Goal: Task Accomplishment & Management: Use online tool/utility

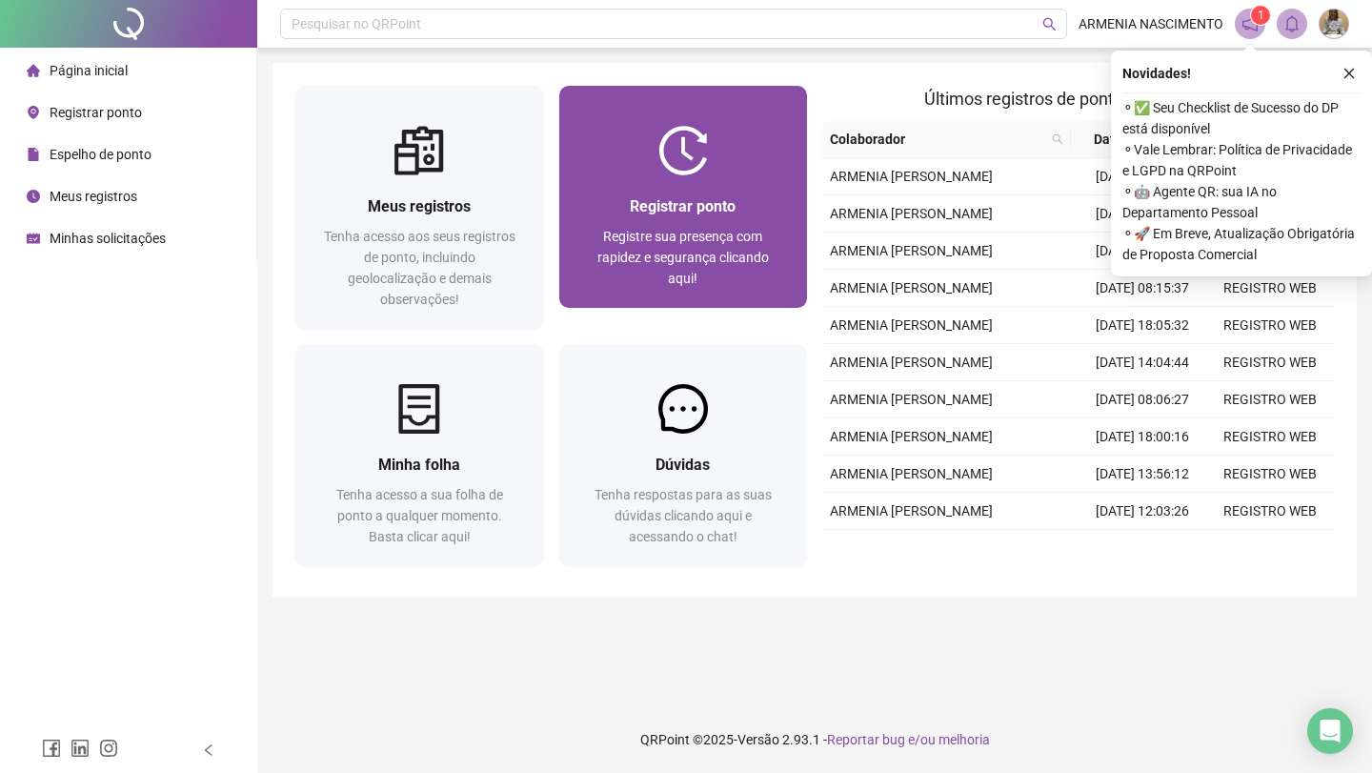
click at [699, 232] on span "Registre sua presença com rapidez e segurança clicando aqui!" at bounding box center [682, 257] width 171 height 57
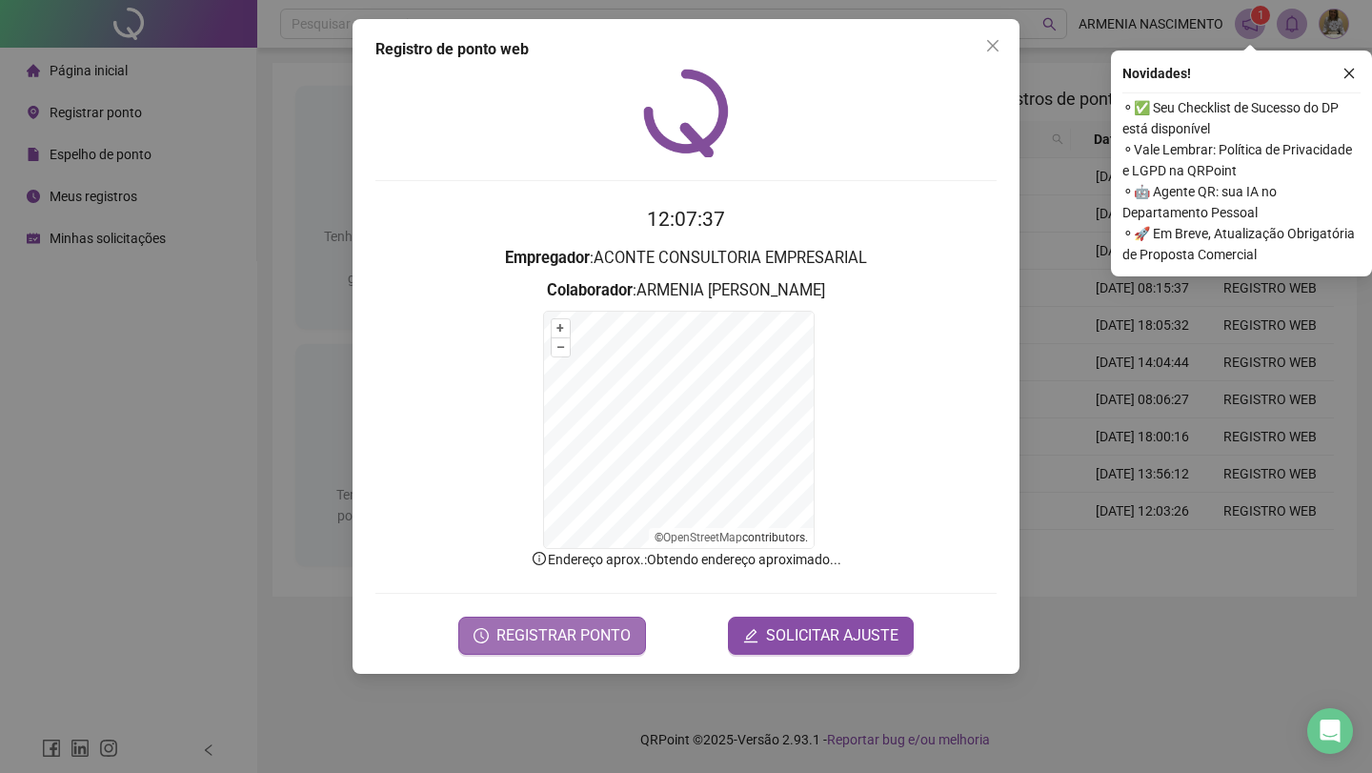
click at [496, 628] on button "REGISTRAR PONTO" at bounding box center [552, 635] width 188 height 38
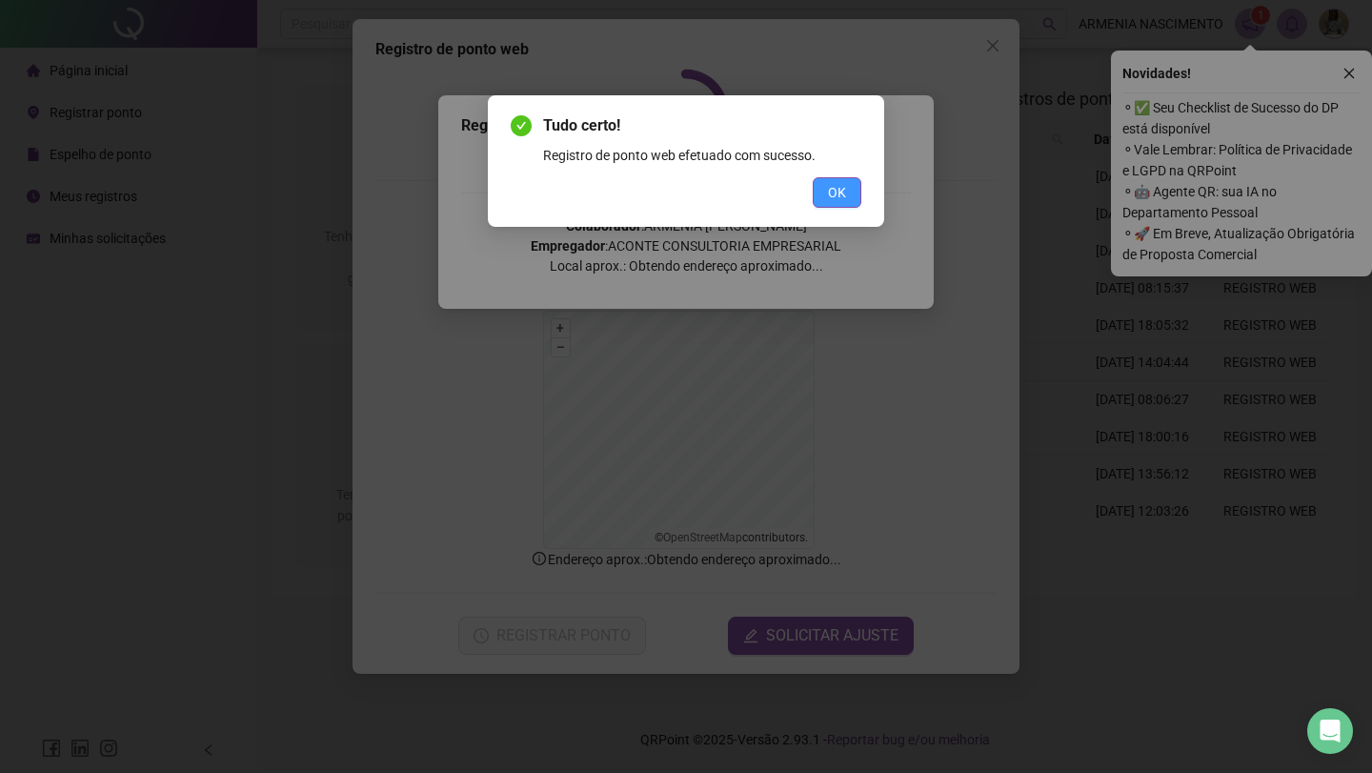
click at [845, 185] on span "OK" at bounding box center [837, 192] width 18 height 21
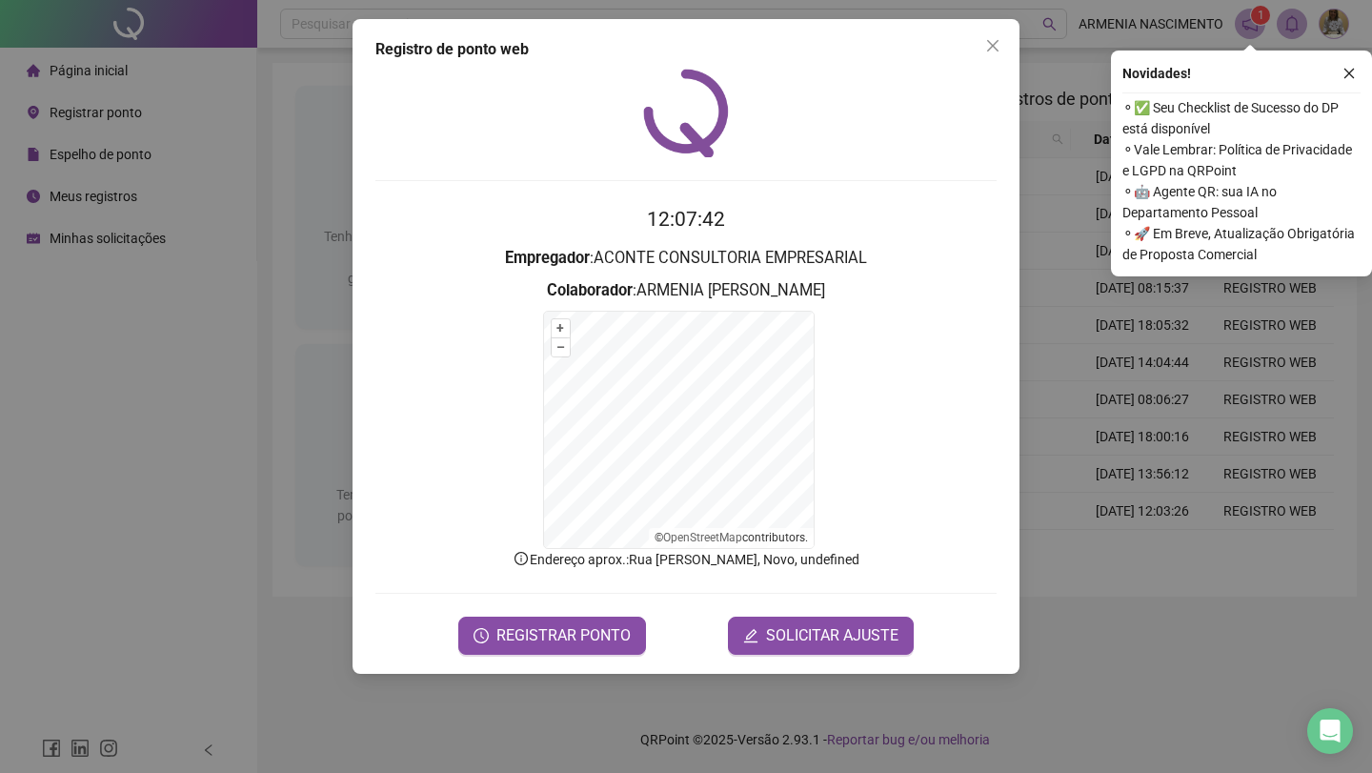
drag, startPoint x: 987, startPoint y: 43, endPoint x: 1128, endPoint y: 66, distance: 142.8
click at [989, 41] on icon "close" at bounding box center [992, 45] width 15 height 15
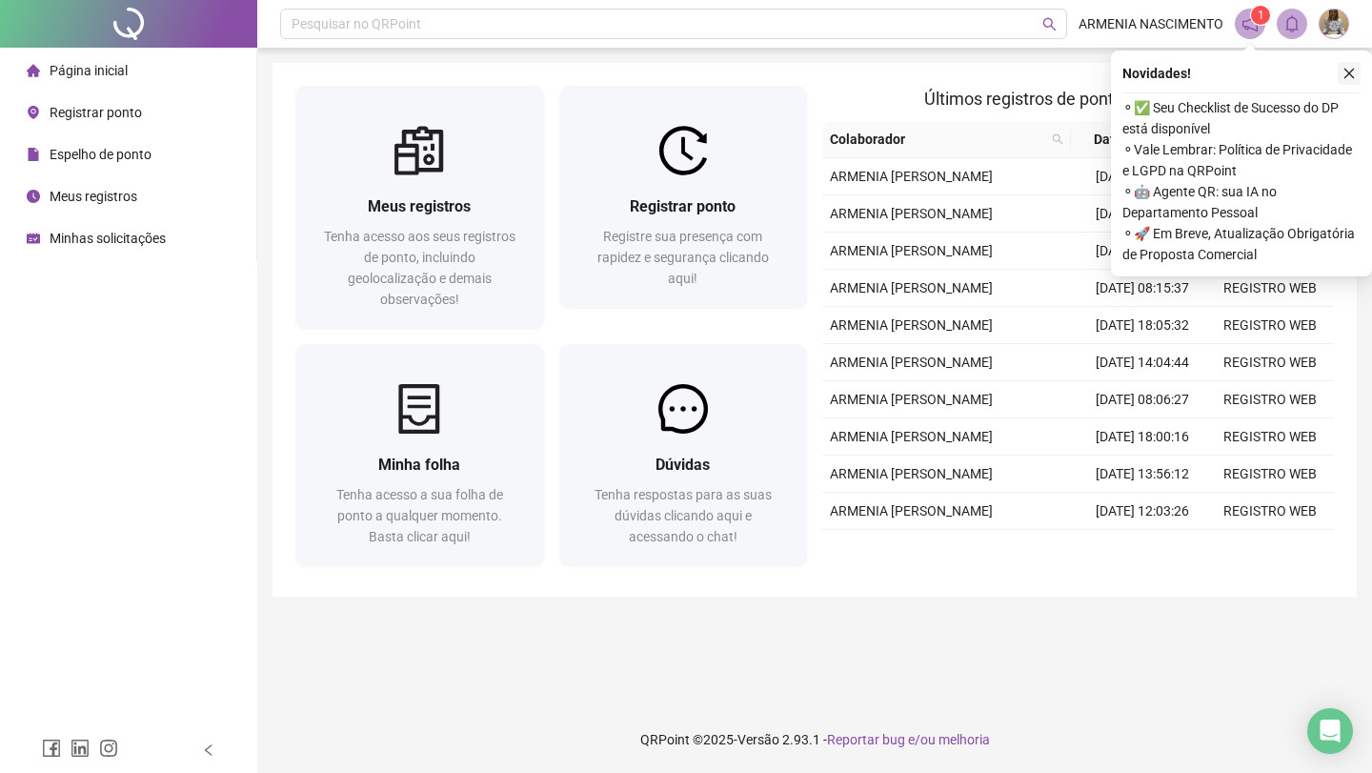
click at [1343, 74] on icon "close" at bounding box center [1348, 73] width 13 height 13
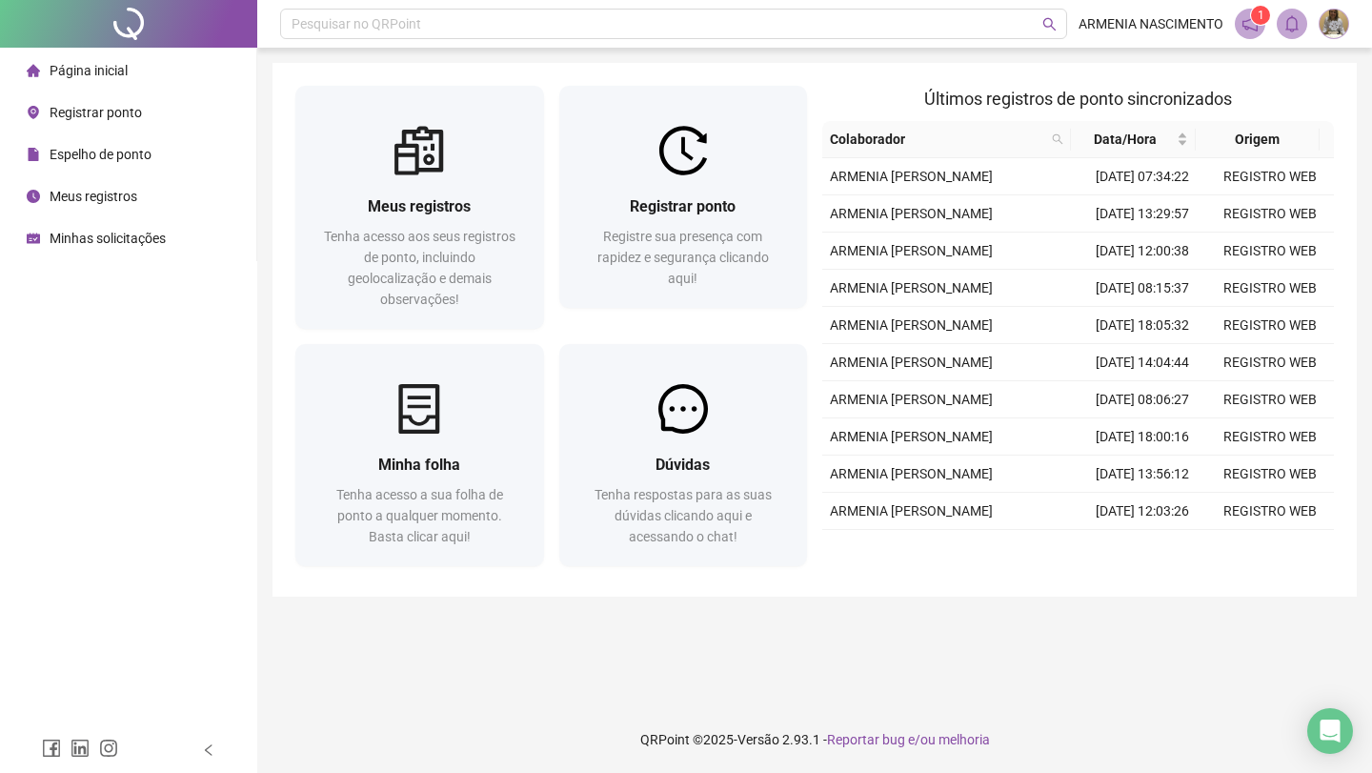
click at [1328, 19] on img at bounding box center [1333, 24] width 29 height 29
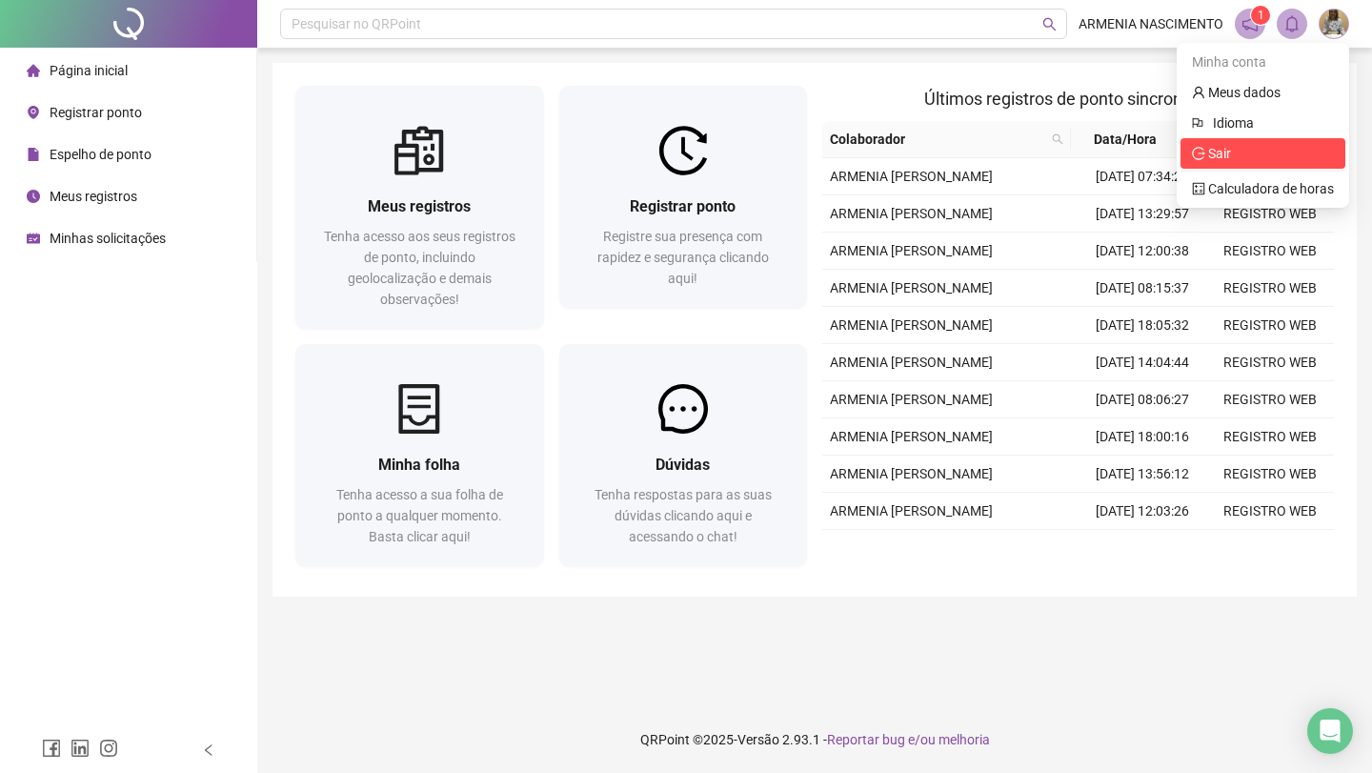
click at [1226, 152] on span "Sair" at bounding box center [1219, 153] width 23 height 15
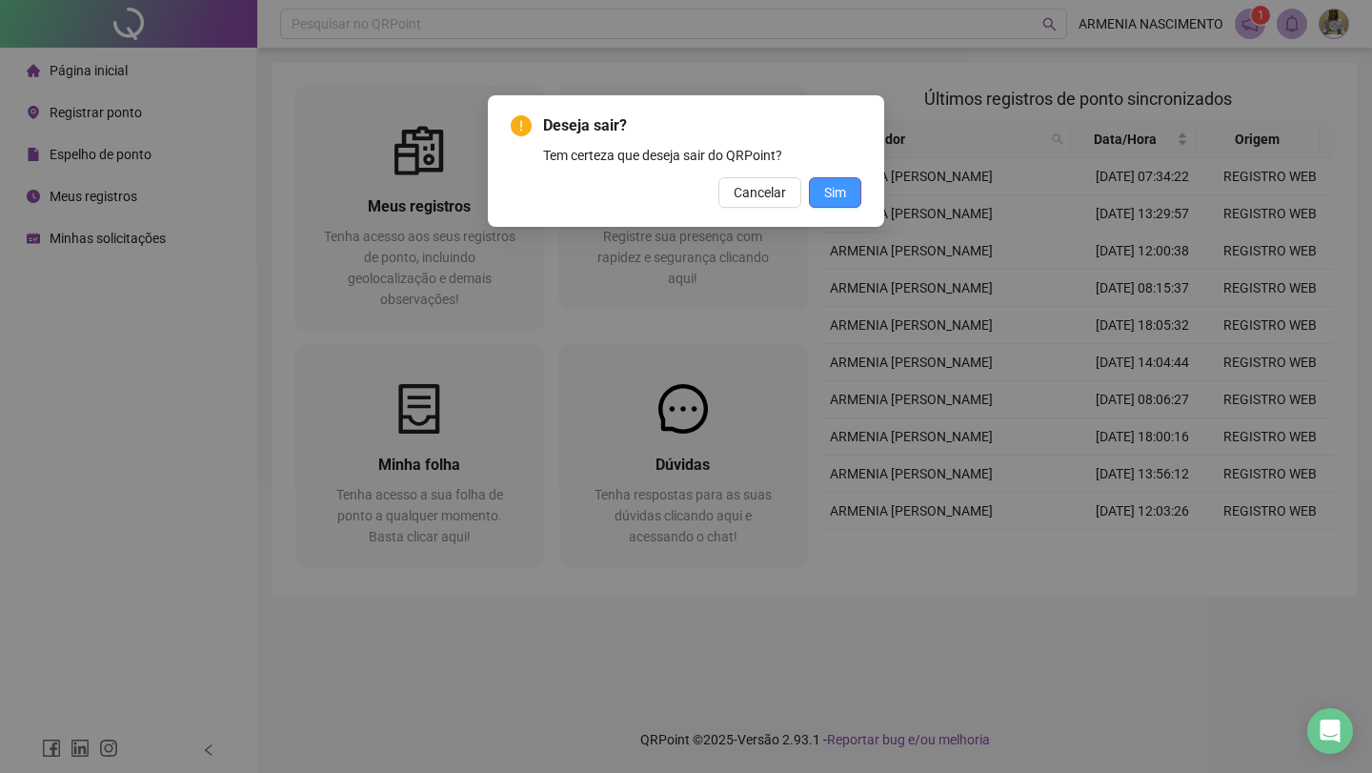
click at [839, 189] on span "Sim" at bounding box center [835, 192] width 22 height 21
